Goal: Information Seeking & Learning: Learn about a topic

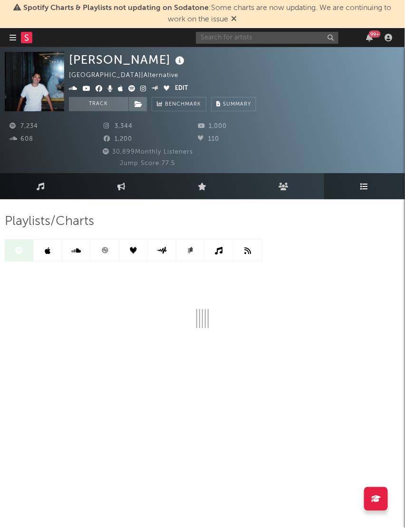
click at [222, 32] on input "text" at bounding box center [267, 38] width 143 height 12
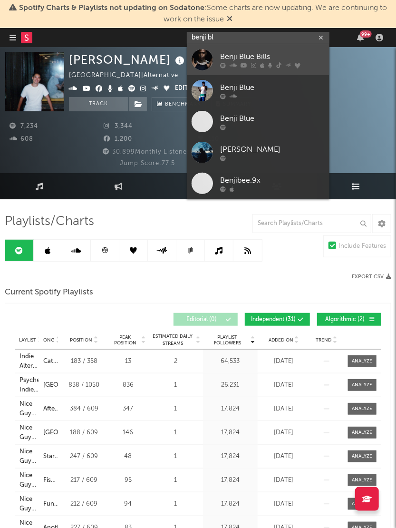
type input "benji bl"
click at [275, 63] on div at bounding box center [272, 65] width 105 height 6
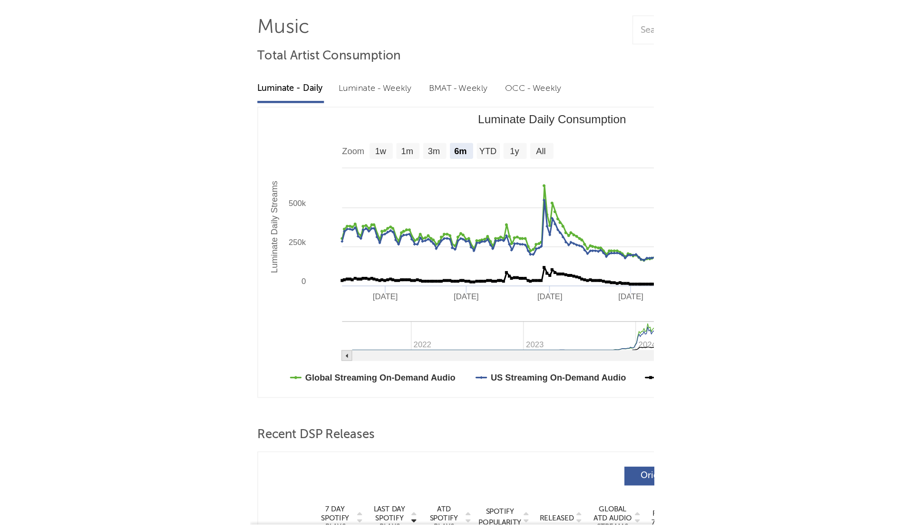
scroll to position [29, 0]
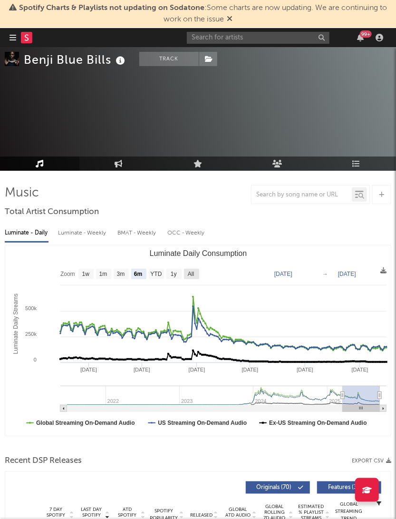
click at [188, 275] on text "All" at bounding box center [191, 274] width 6 height 7
select select "All"
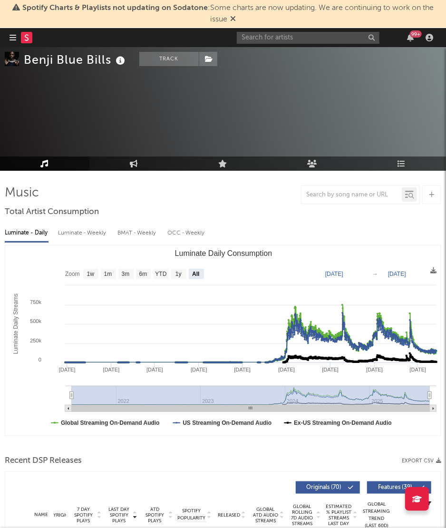
type input "[DATE]"
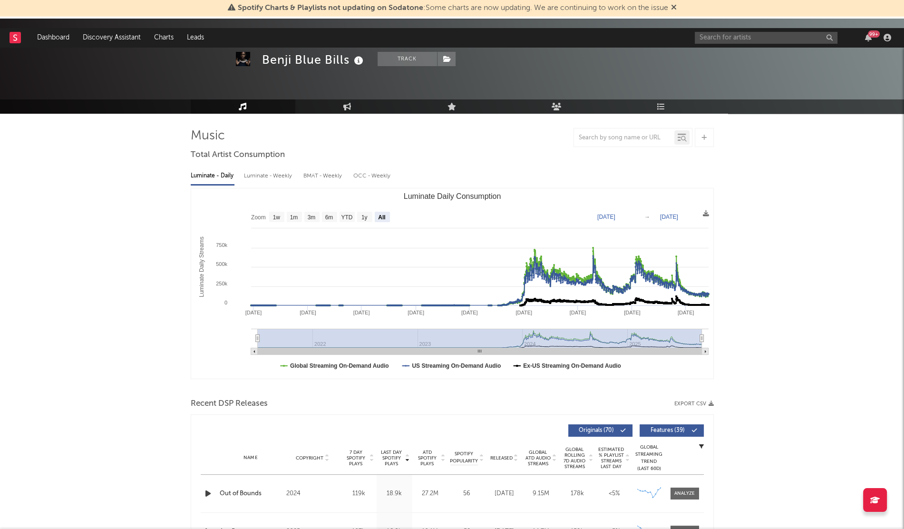
scroll to position [0, 0]
